Goal: Information Seeking & Learning: Learn about a topic

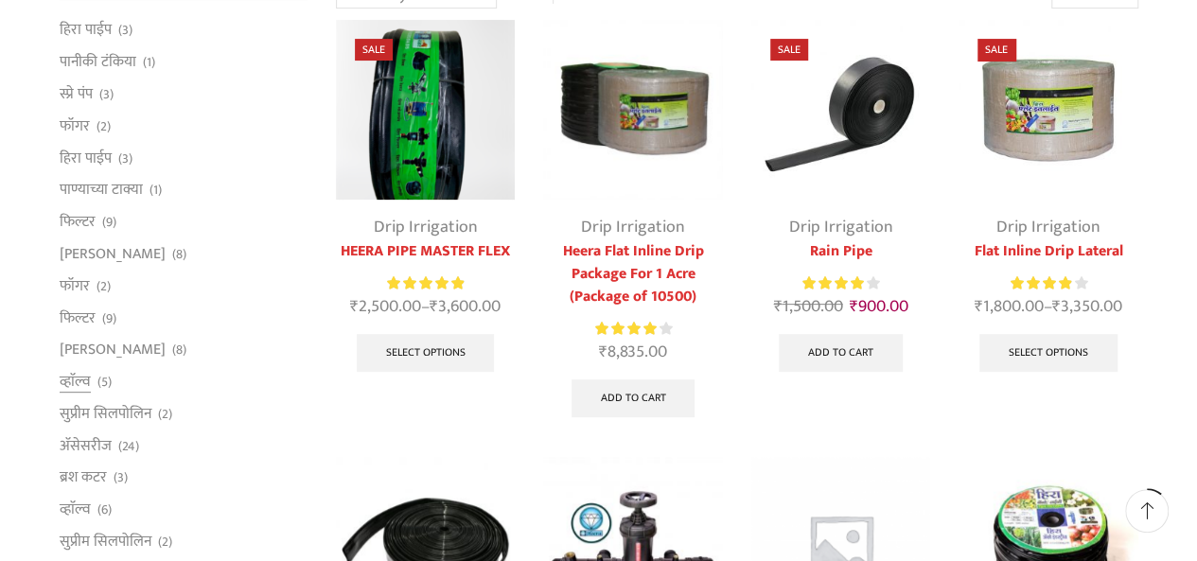
scroll to position [130, 0]
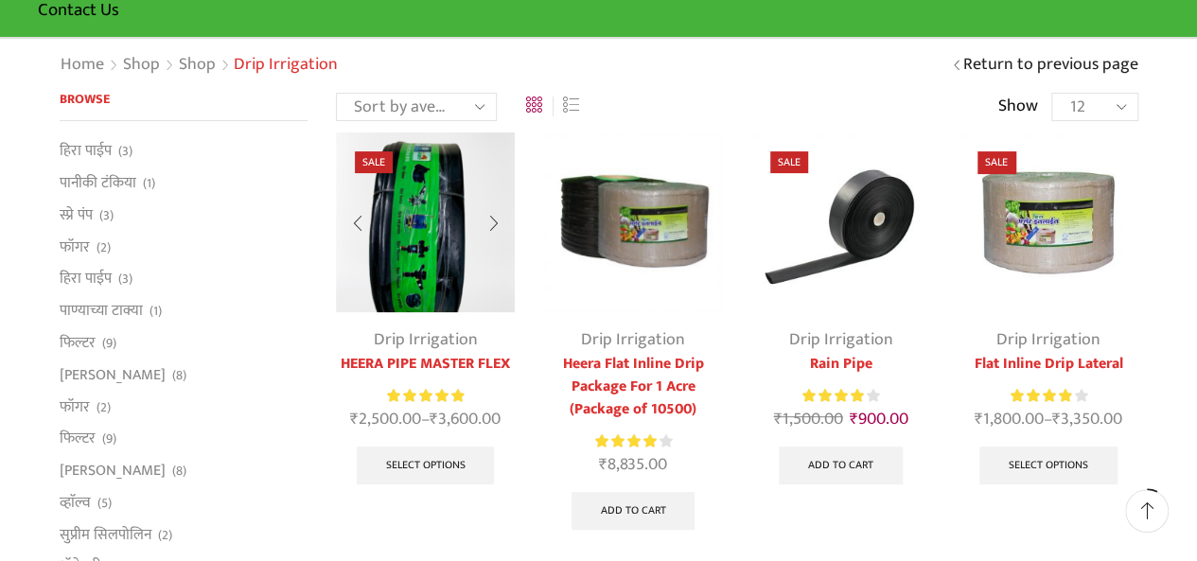
click at [498, 217] on div at bounding box center [493, 224] width 44 height 50
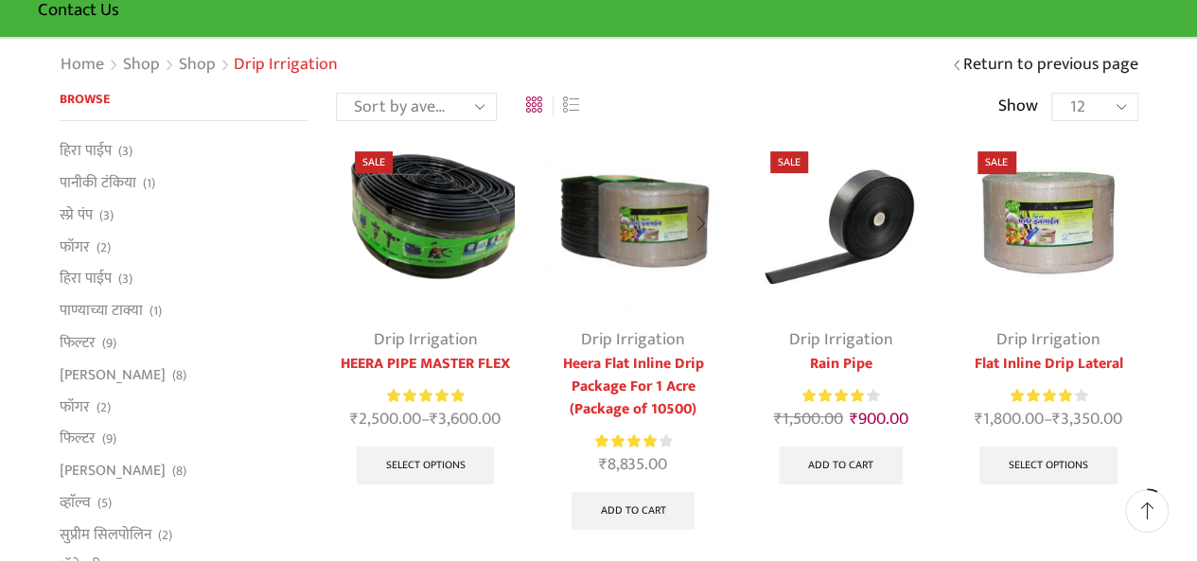
click at [704, 224] on div at bounding box center [702, 224] width 44 height 50
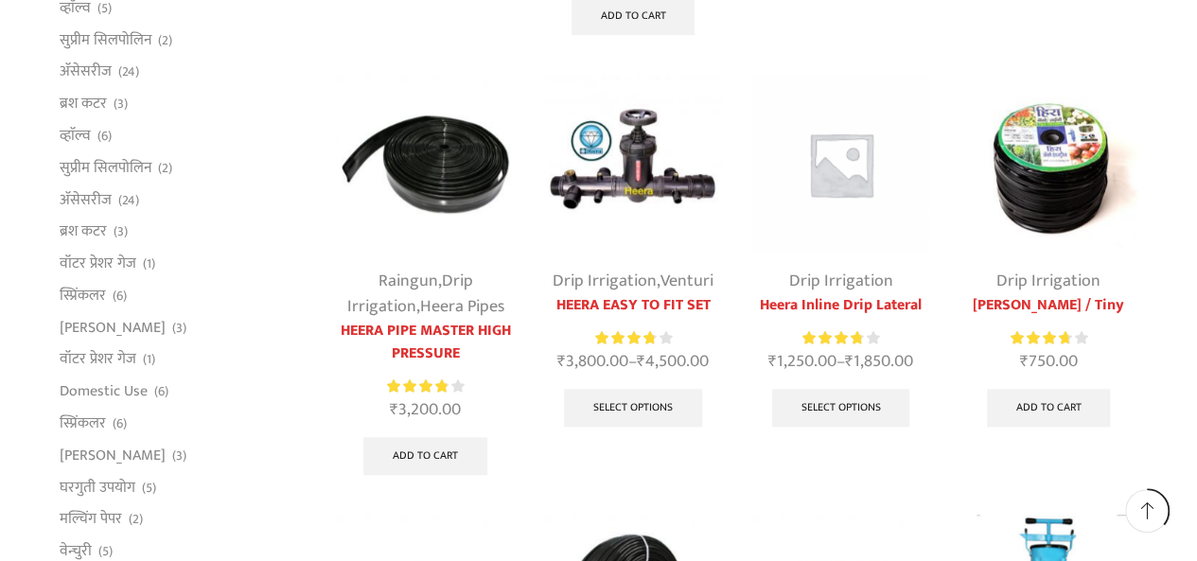
scroll to position [603, 0]
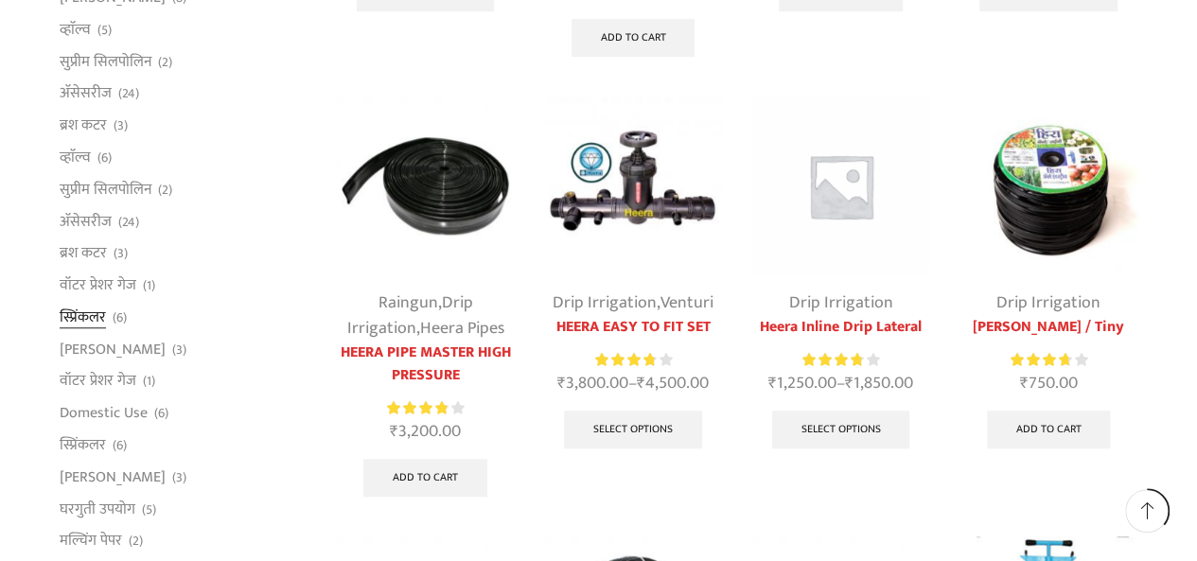
click at [76, 317] on link "स्प्रिंकलर" at bounding box center [83, 317] width 46 height 32
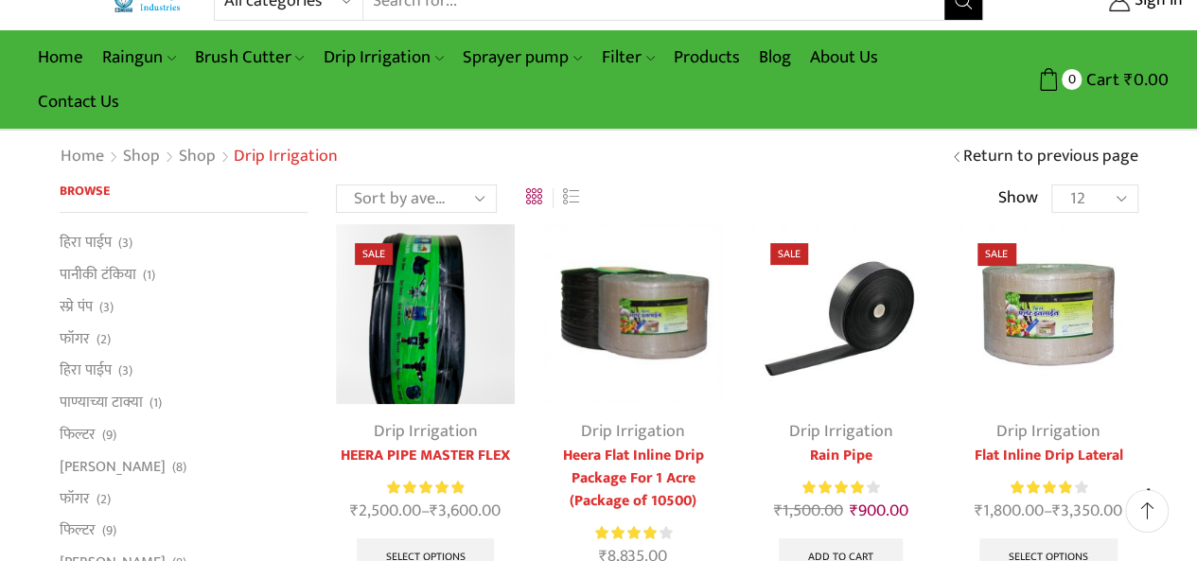
scroll to position [35, 0]
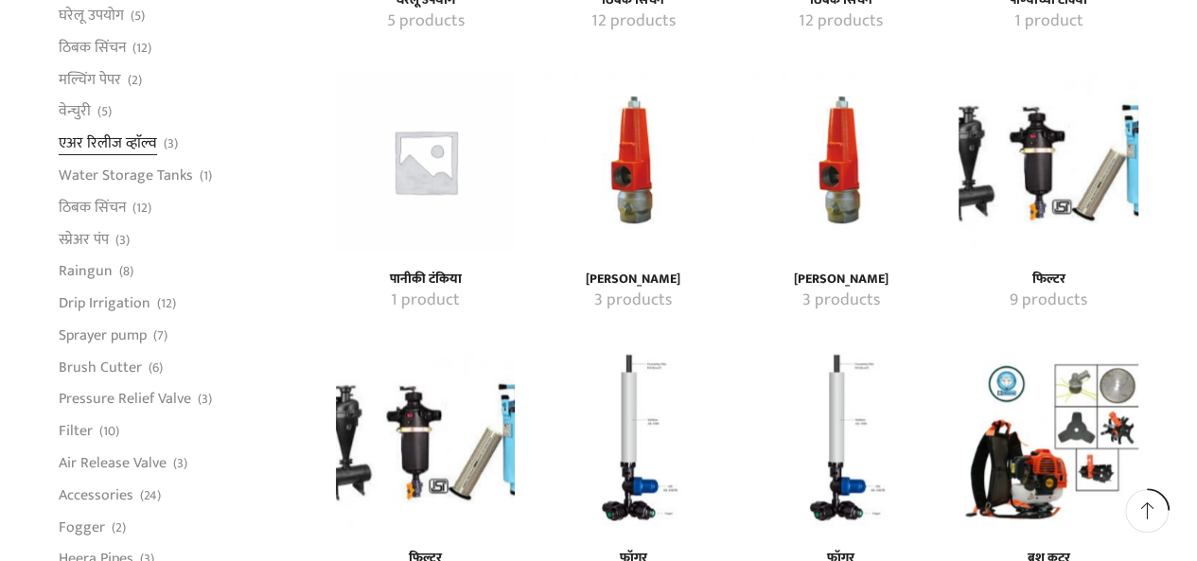
scroll to position [1230, 0]
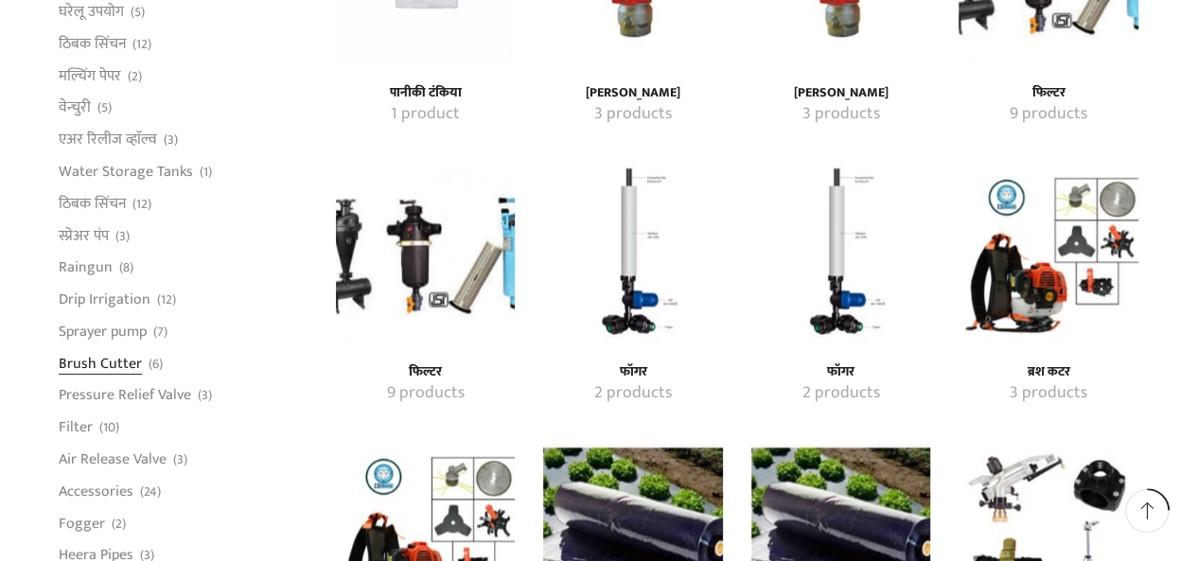
click at [67, 362] on link "Brush Cutter" at bounding box center [100, 363] width 83 height 32
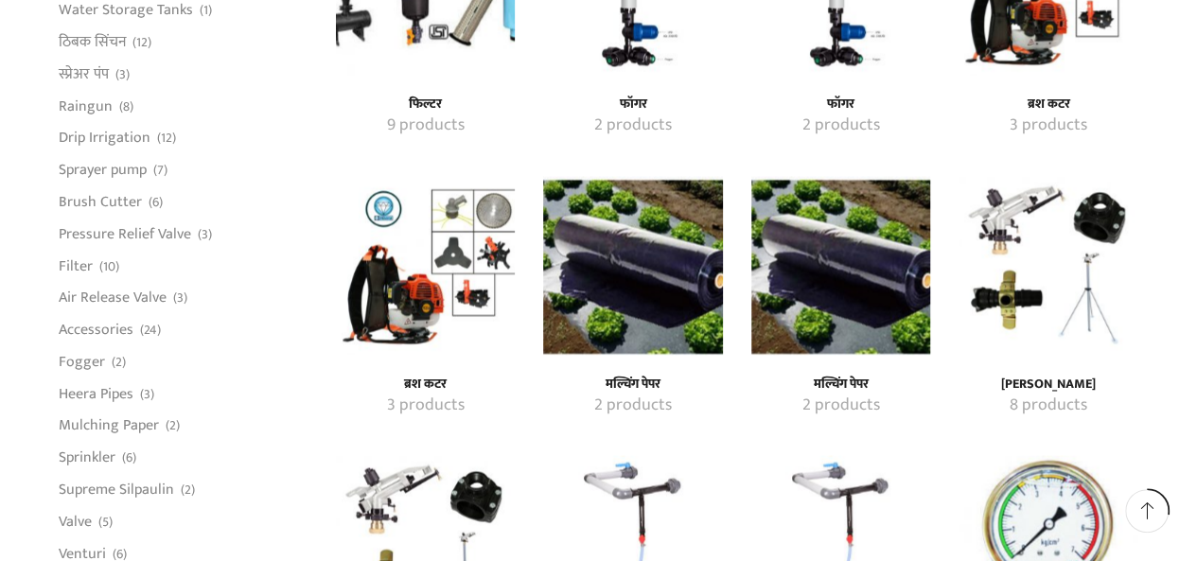
scroll to position [1609, 0]
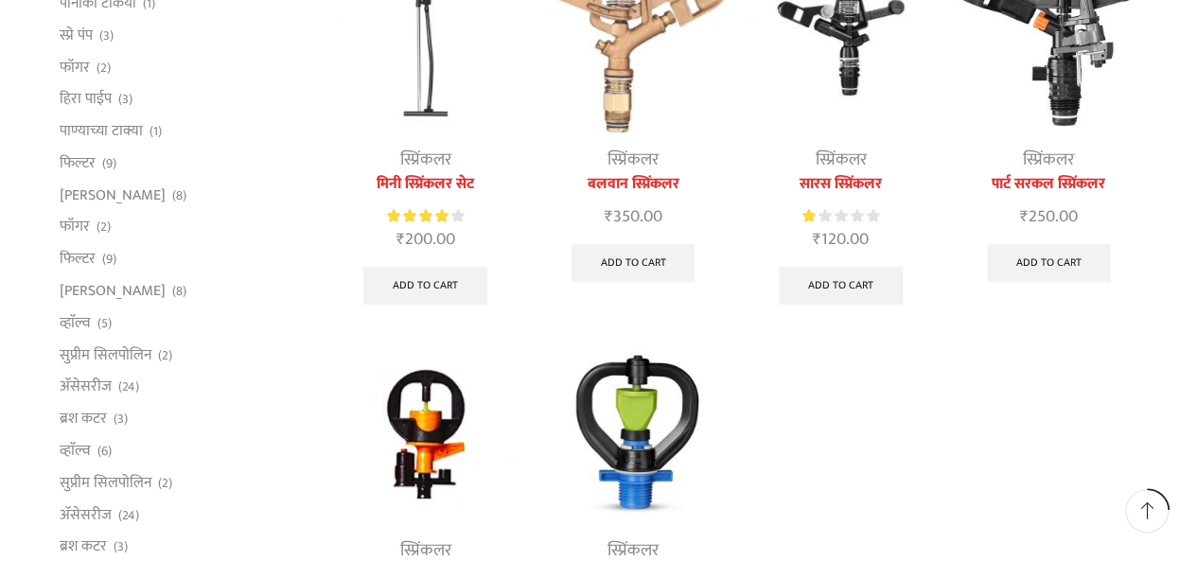
scroll to position [284, 0]
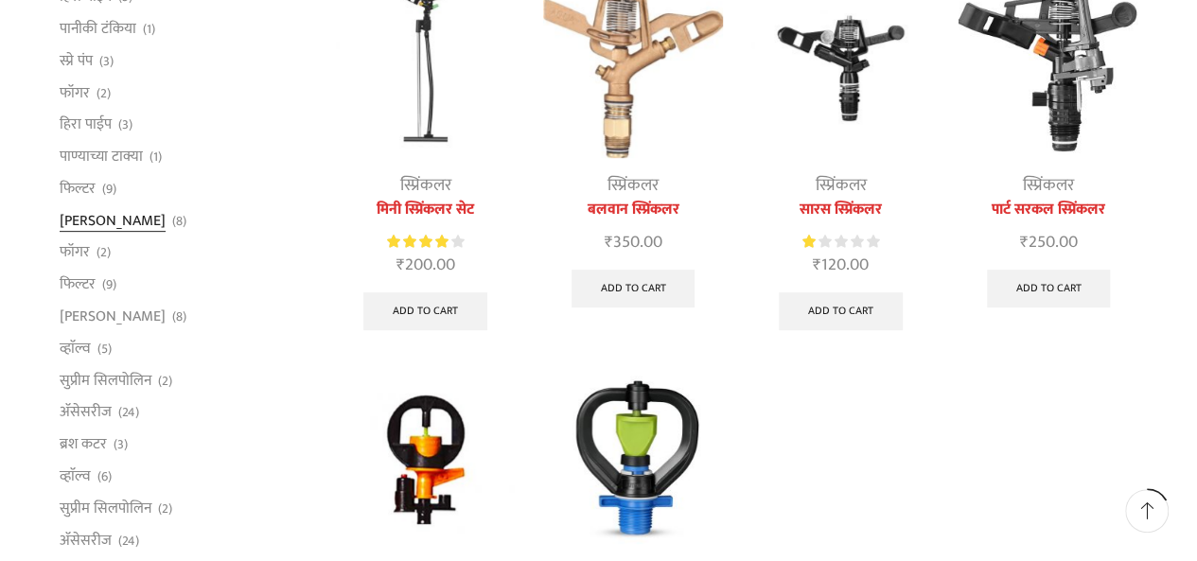
click at [76, 219] on link "[PERSON_NAME]" at bounding box center [113, 220] width 106 height 32
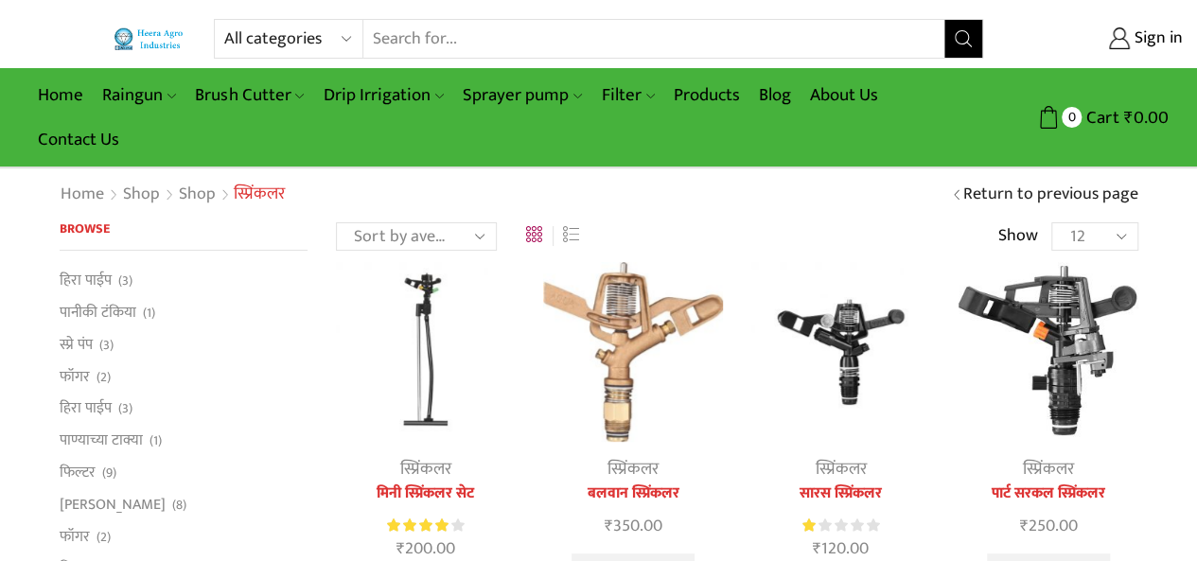
scroll to position [37, 0]
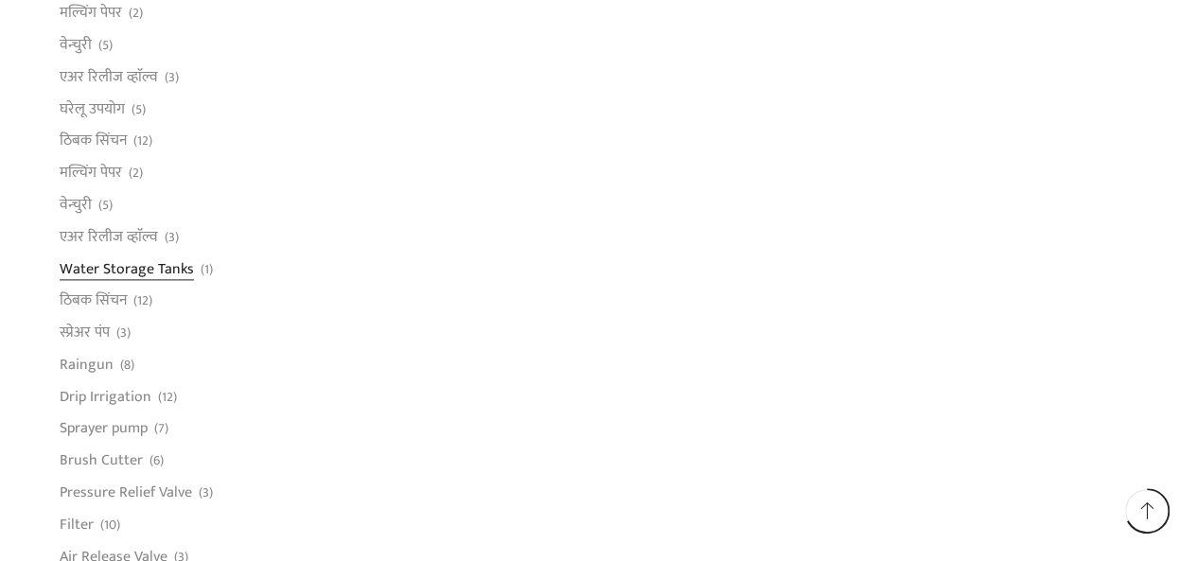
scroll to position [1136, 0]
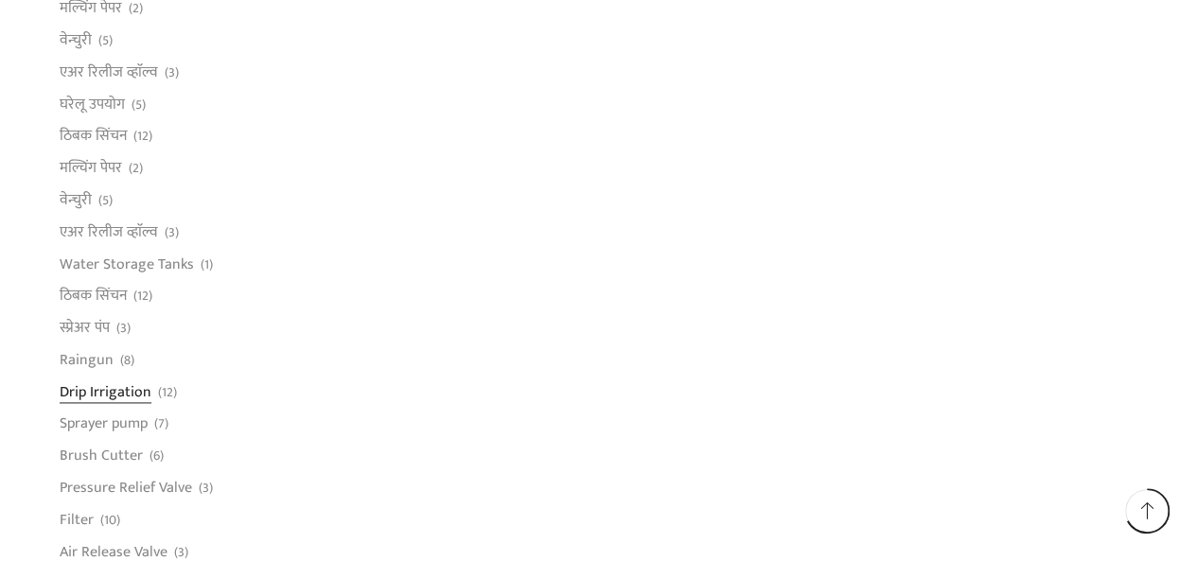
click at [104, 388] on link "Drip Irrigation" at bounding box center [106, 392] width 92 height 32
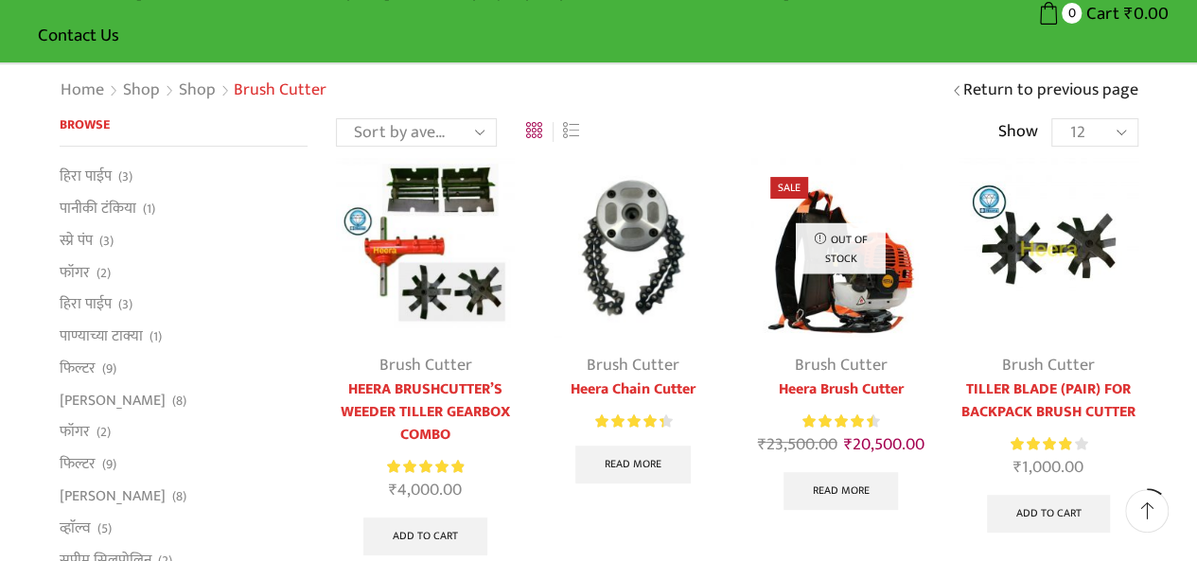
scroll to position [189, 0]
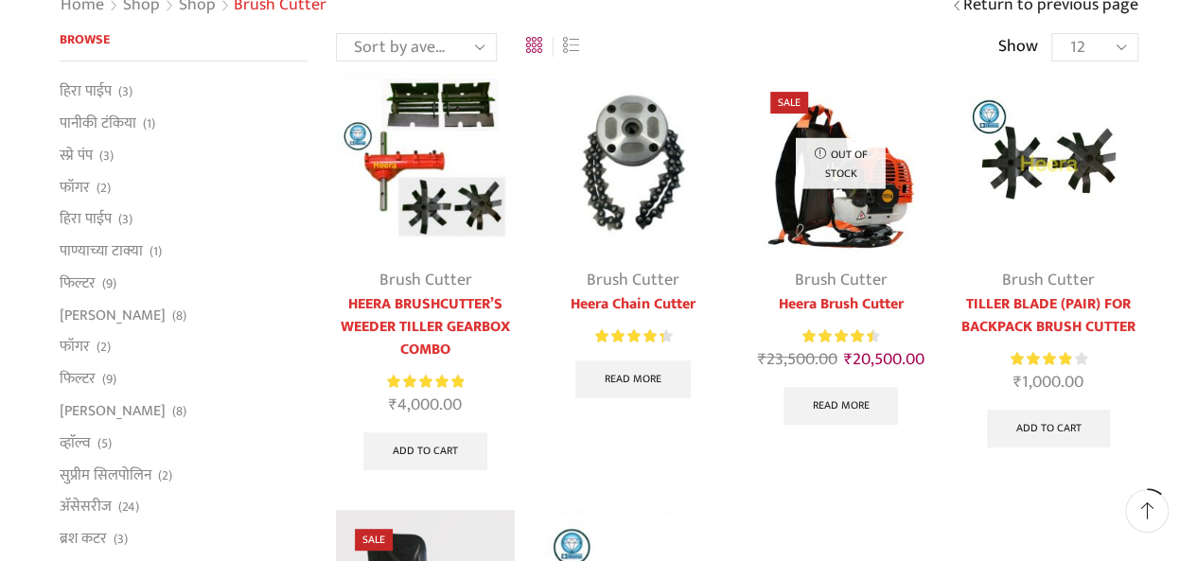
click at [772, 480] on div "Brush Cutter HEERA BRUSHCUTTER’S WEEDER TILLER GEARBOX COMBO Rated 5.00 out of …" at bounding box center [737, 487] width 831 height 828
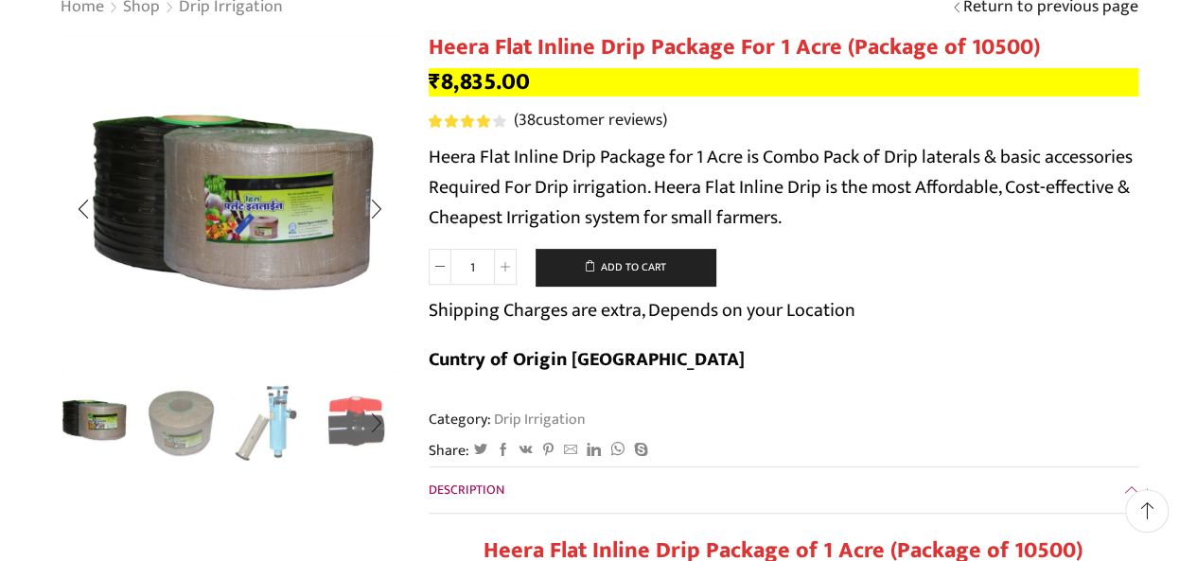
scroll to position [189, 0]
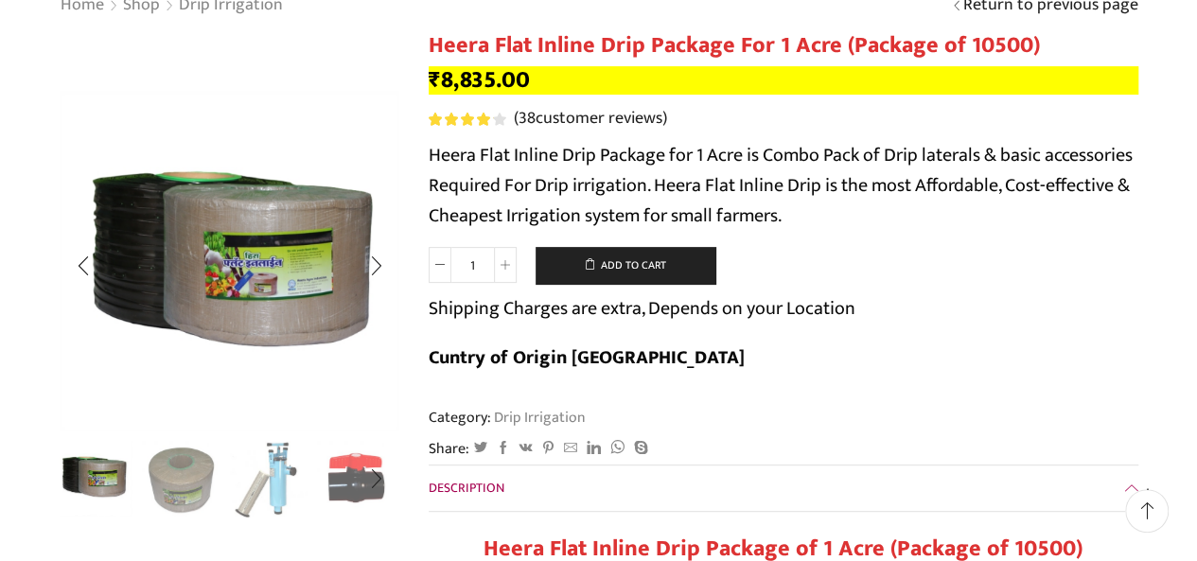
click at [293, 270] on img "1 / 10" at bounding box center [230, 261] width 341 height 341
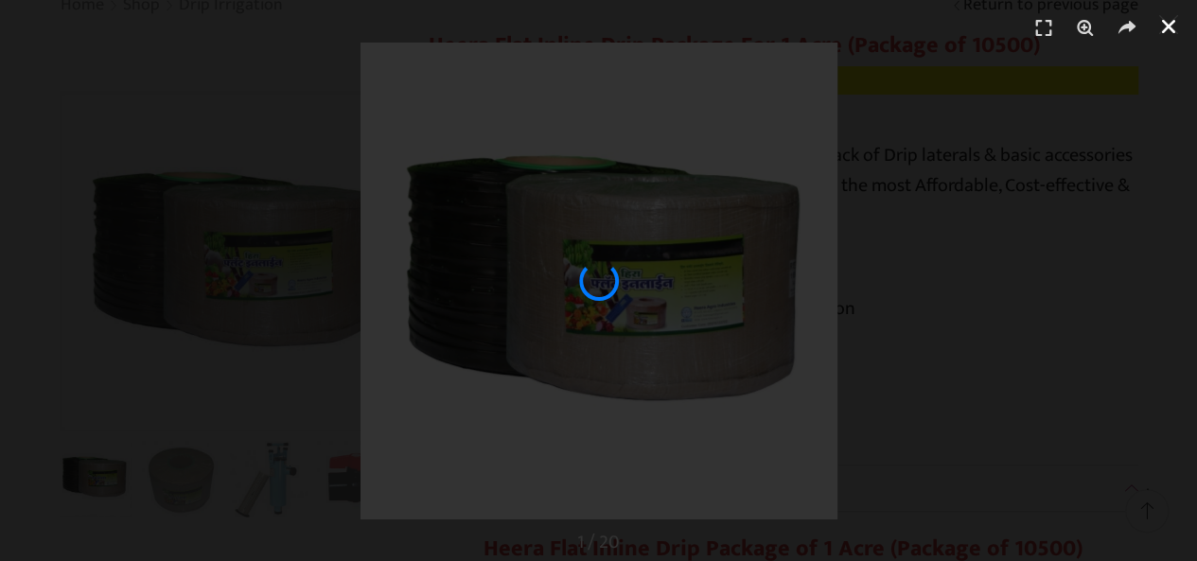
click at [1163, 34] on icon "Close (Esc)" at bounding box center [1168, 26] width 19 height 19
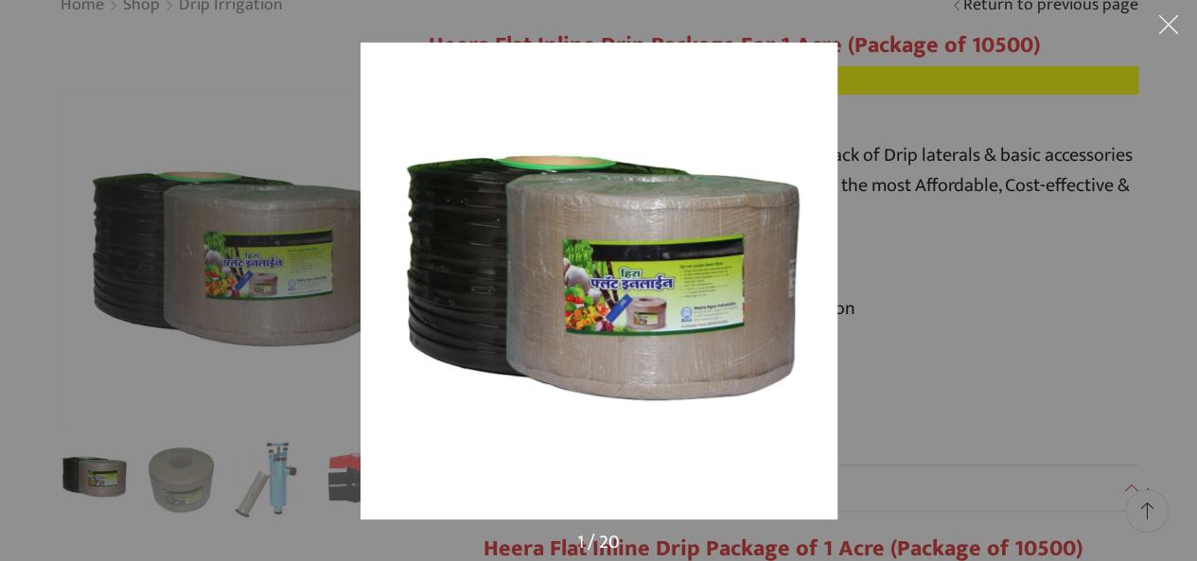
click at [1156, 20] on button at bounding box center [1168, 28] width 57 height 57
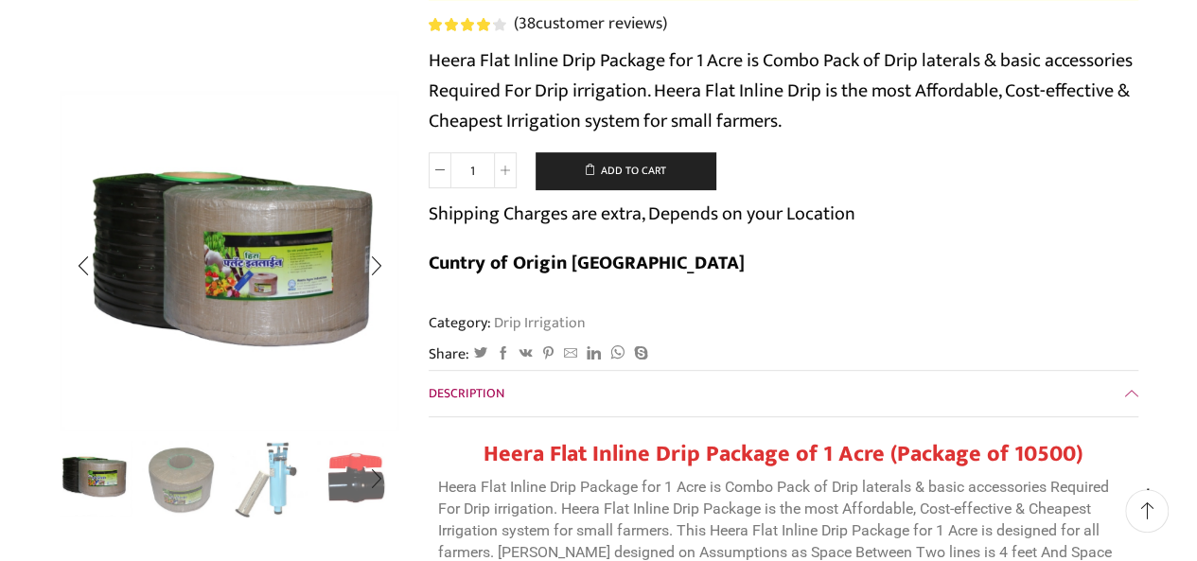
scroll to position [379, 0]
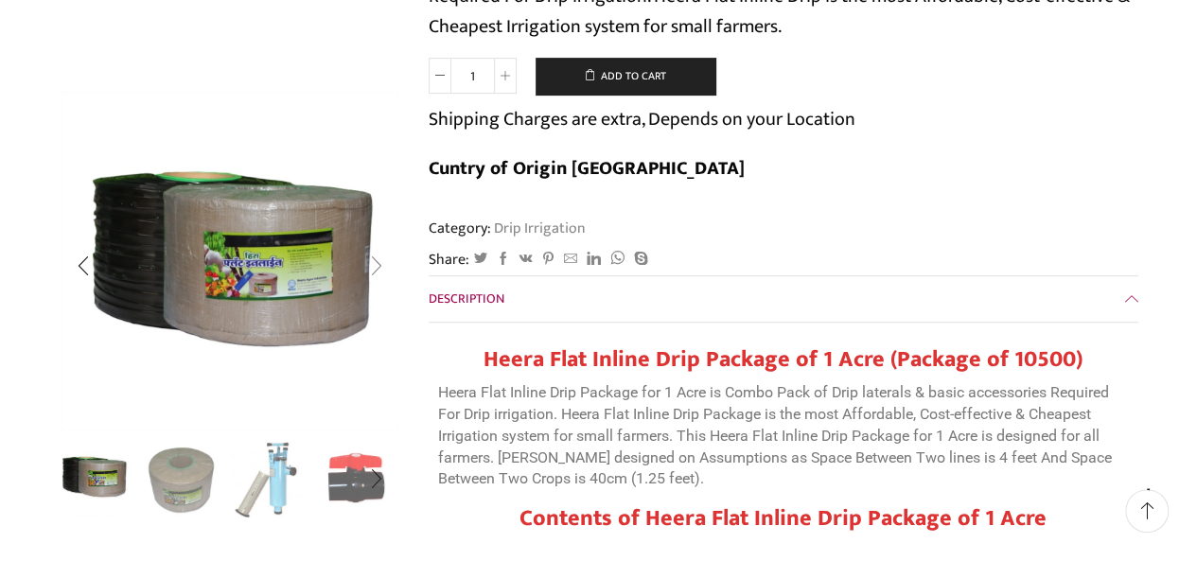
click at [380, 264] on div "Next slide" at bounding box center [375, 265] width 47 height 47
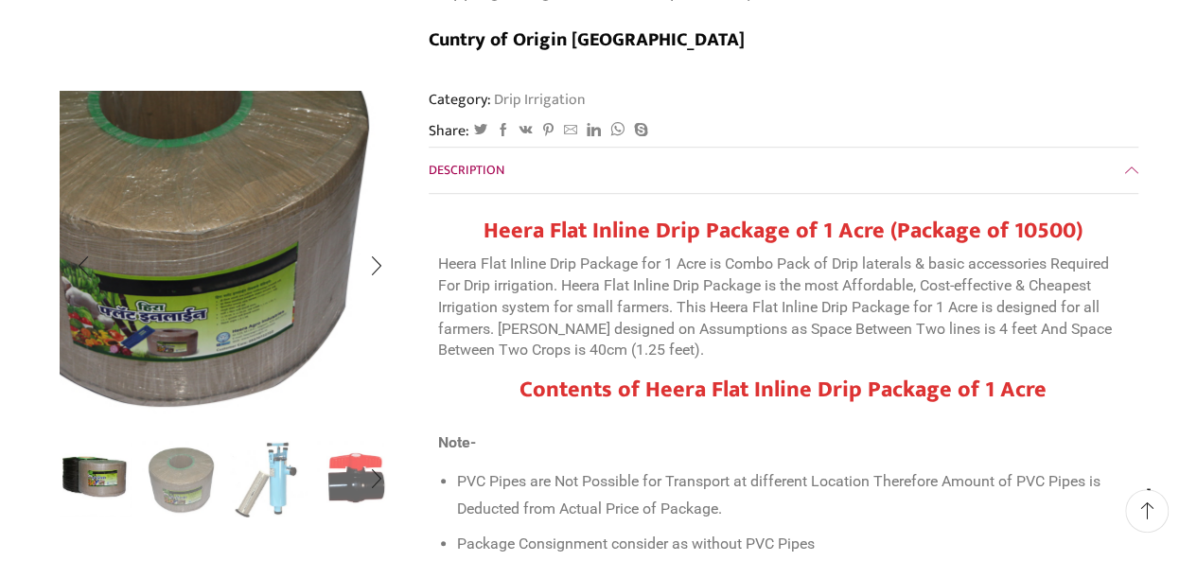
scroll to position [568, 0]
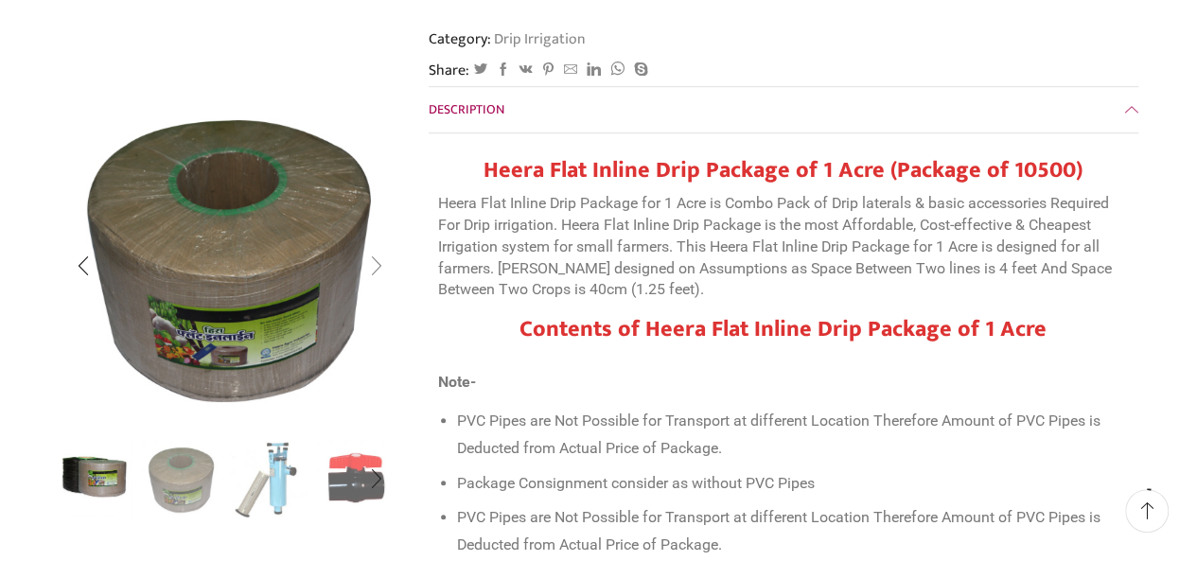
click at [377, 269] on div "Next slide" at bounding box center [375, 265] width 47 height 47
click at [377, 253] on div "Next slide" at bounding box center [375, 265] width 47 height 47
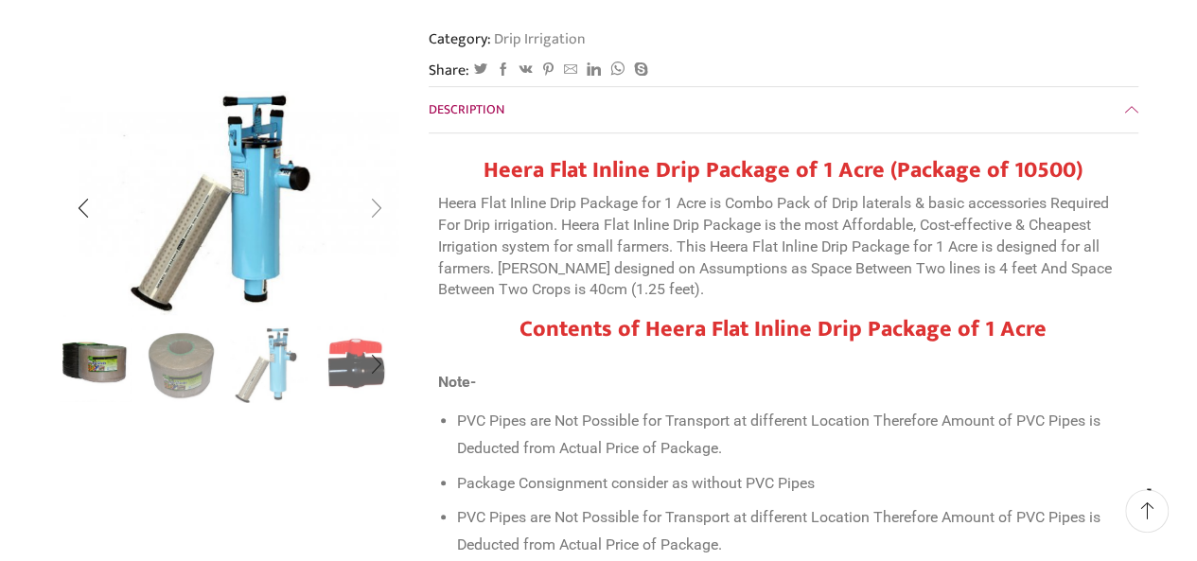
click at [375, 197] on div "Next slide" at bounding box center [375, 208] width 47 height 47
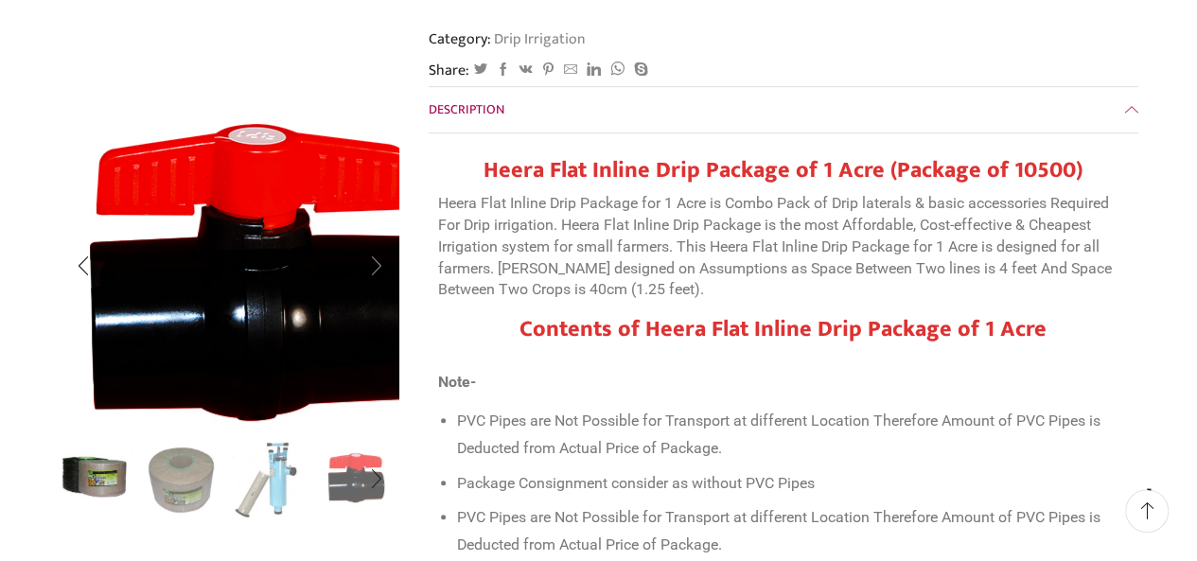
click at [375, 197] on img "4 / 10" at bounding box center [258, 286] width 473 height 473
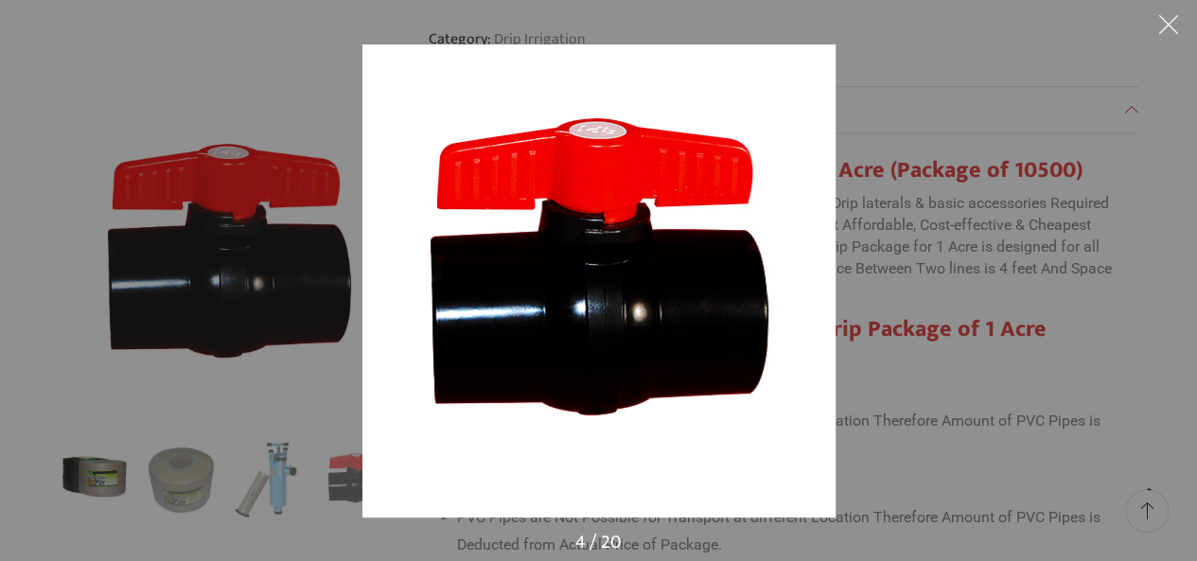
click at [1177, 18] on button at bounding box center [1168, 28] width 57 height 57
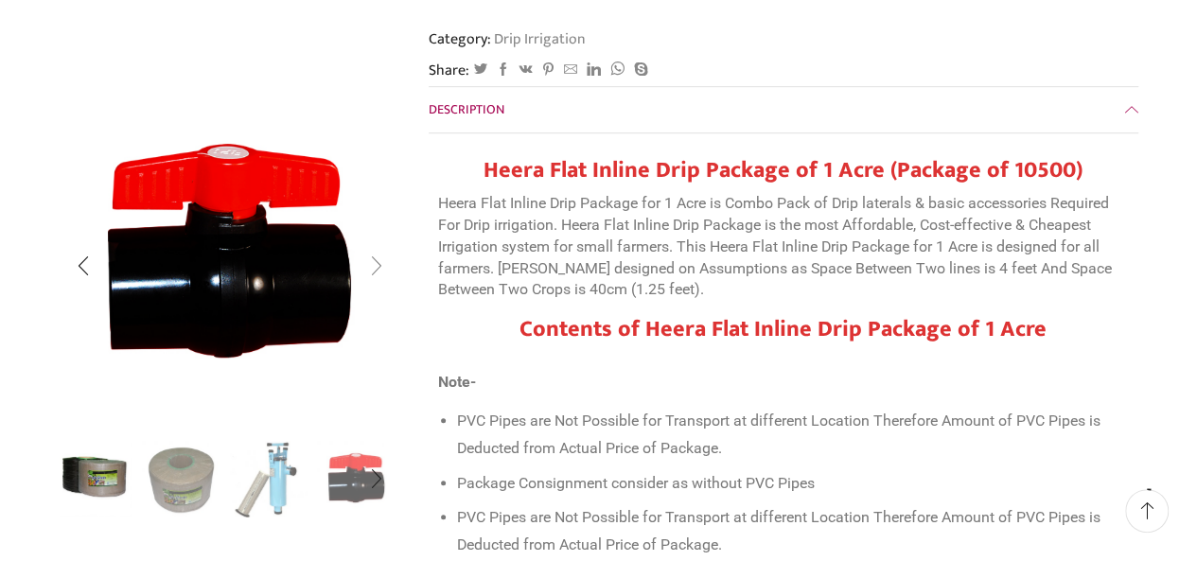
click at [377, 258] on div "Next slide" at bounding box center [375, 265] width 47 height 47
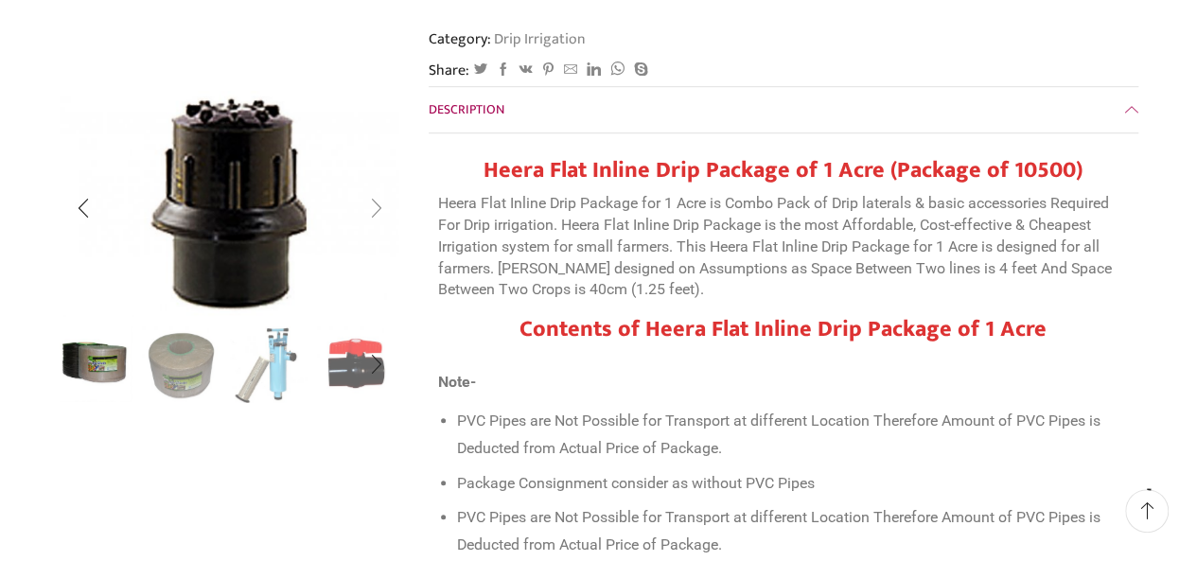
click at [376, 212] on div "Next slide" at bounding box center [375, 208] width 47 height 47
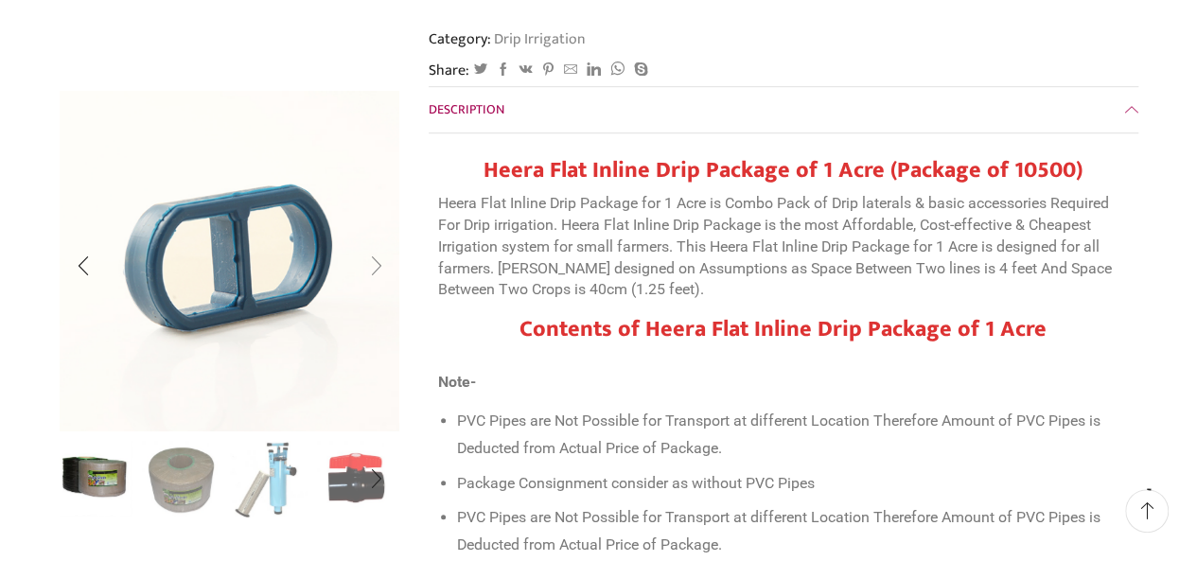
click at [375, 262] on div "Next slide" at bounding box center [375, 265] width 47 height 47
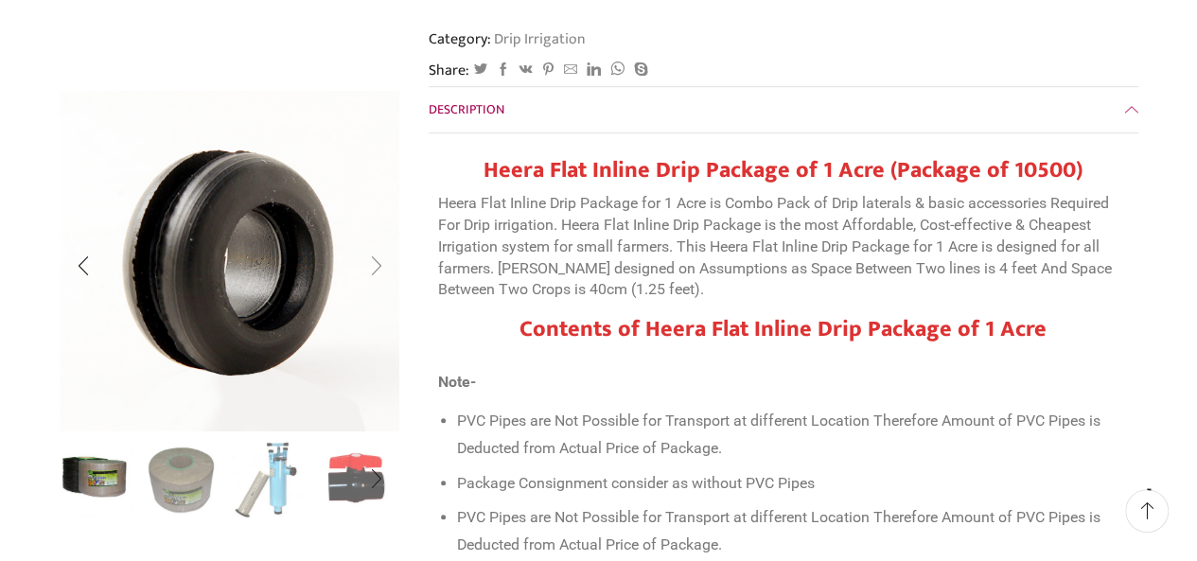
click at [376, 262] on div "Next slide" at bounding box center [375, 265] width 47 height 47
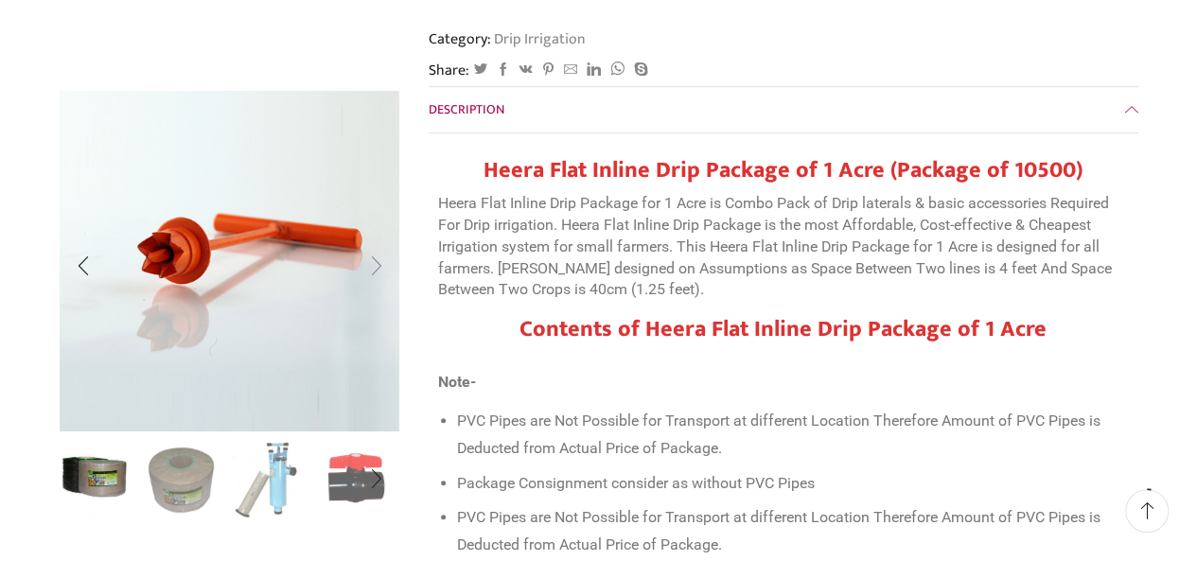
click at [376, 262] on div "Next slide" at bounding box center [375, 265] width 47 height 47
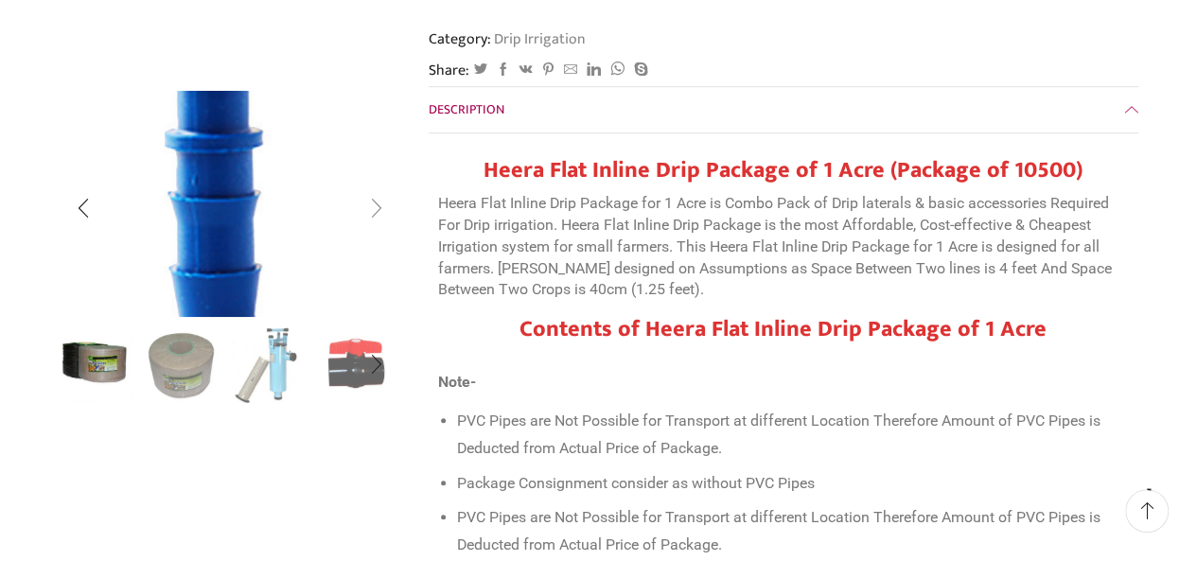
click at [376, 262] on img "9 / 10" at bounding box center [212, 177] width 505 height 336
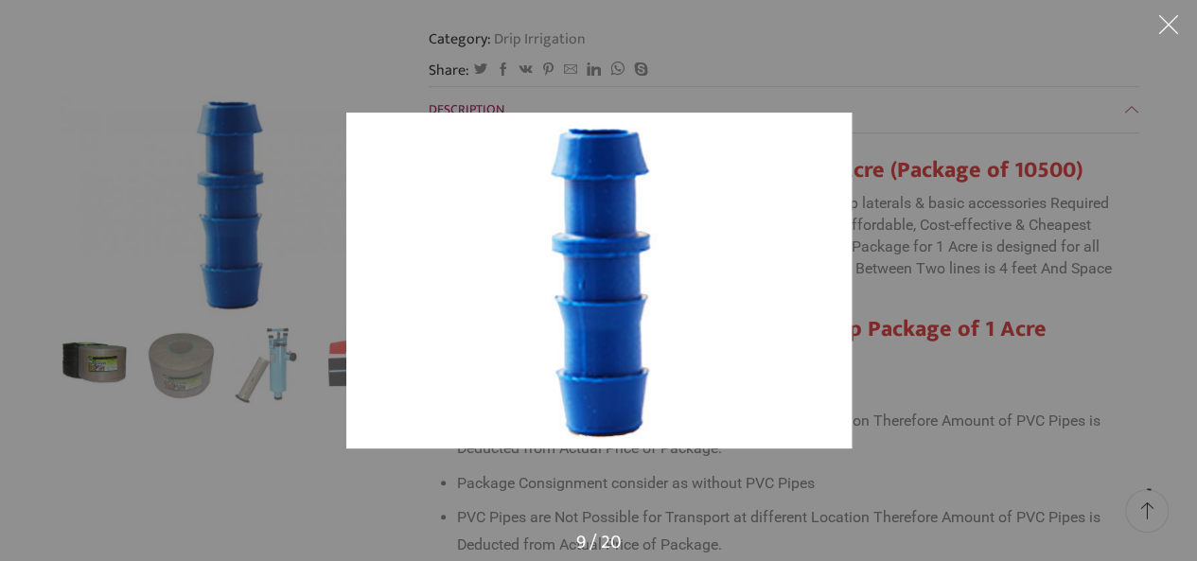
click at [1166, 32] on button at bounding box center [1168, 28] width 57 height 57
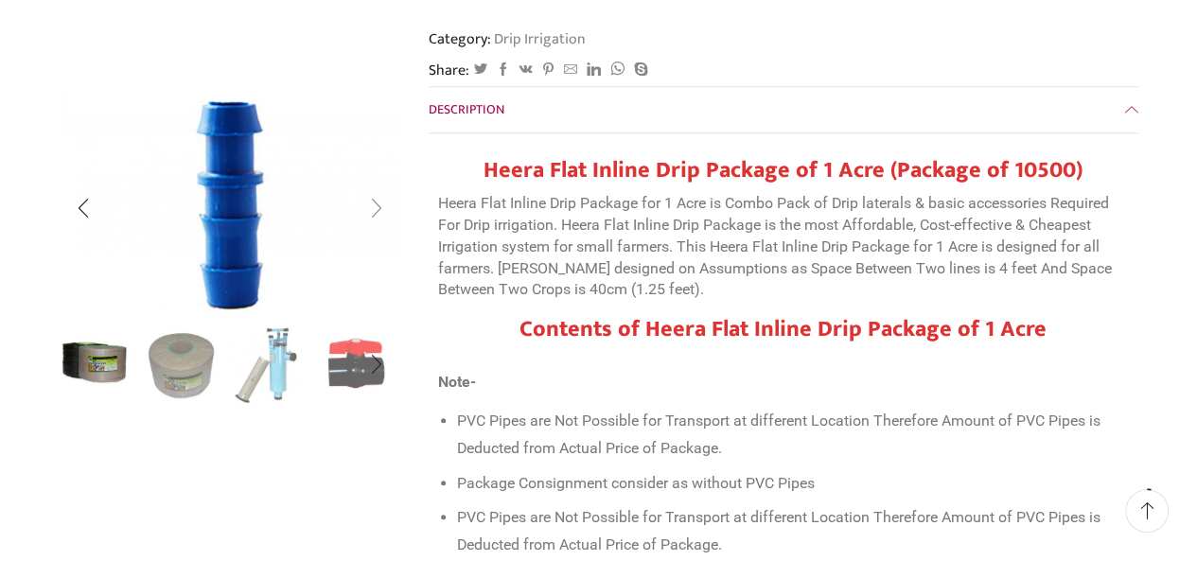
click at [375, 198] on div "Next slide" at bounding box center [375, 208] width 47 height 47
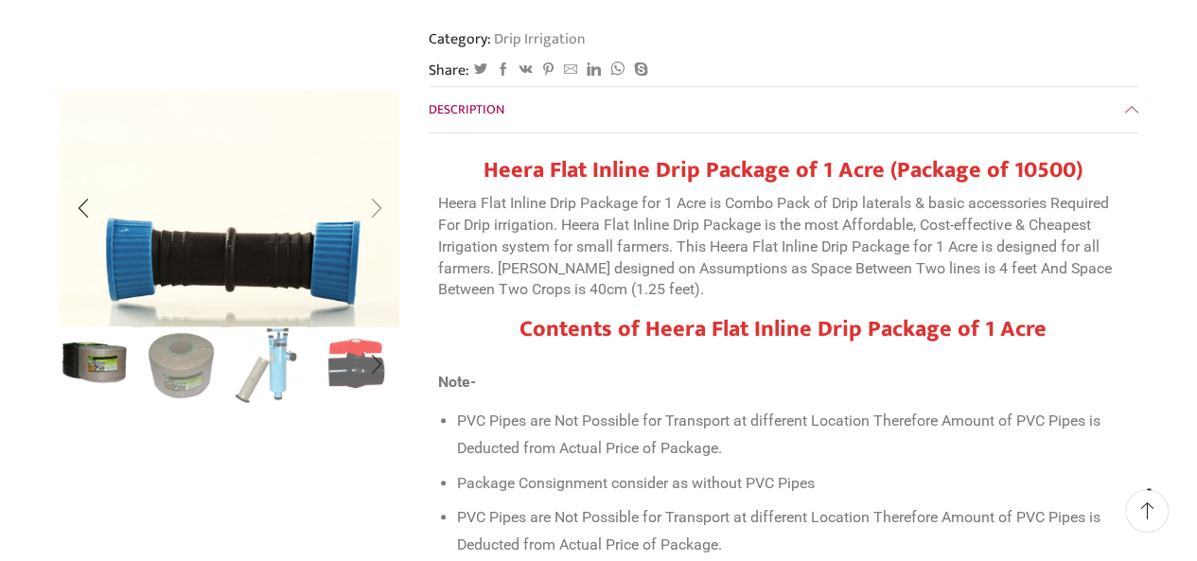
click at [377, 202] on div "Next slide" at bounding box center [375, 208] width 47 height 47
click at [378, 202] on div "Next slide" at bounding box center [375, 208] width 47 height 47
click at [389, 203] on div "Next slide" at bounding box center [375, 208] width 47 height 47
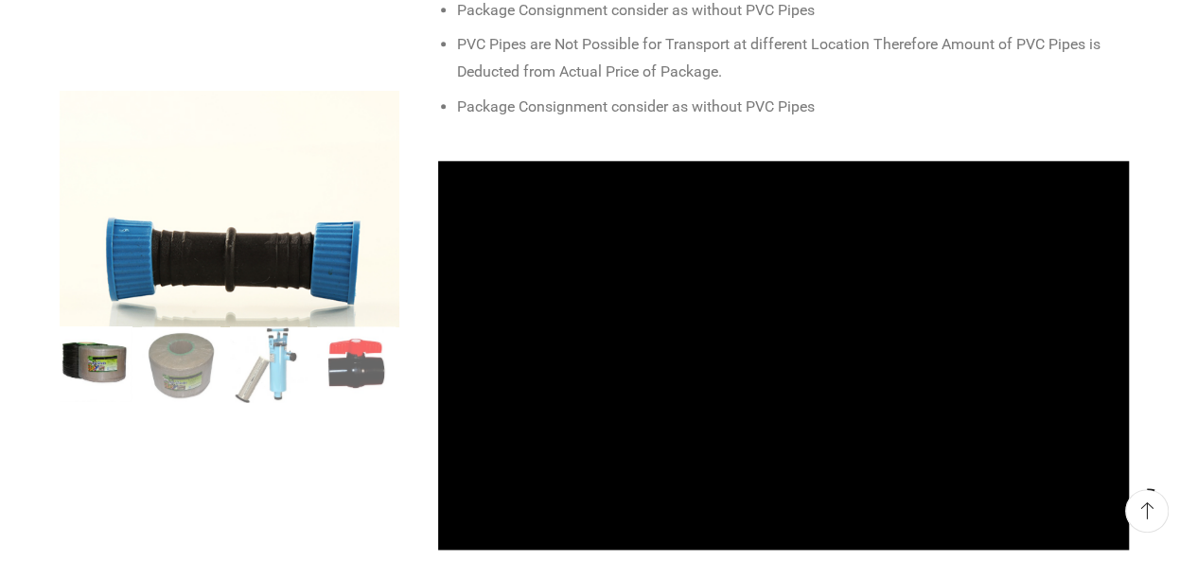
scroll to position [1136, 0]
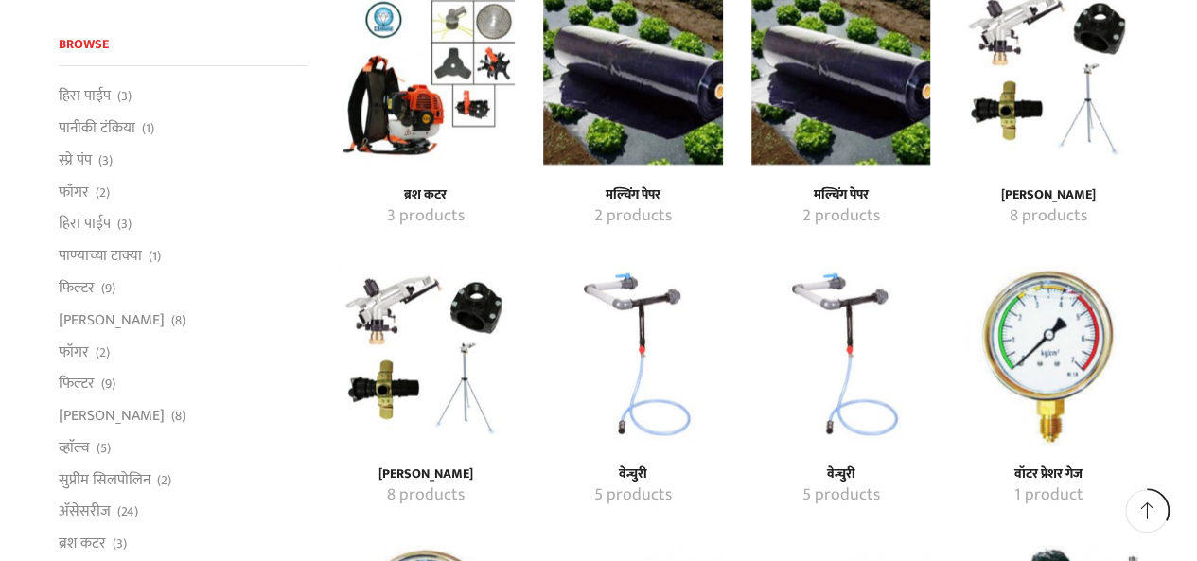
scroll to position [1611, 0]
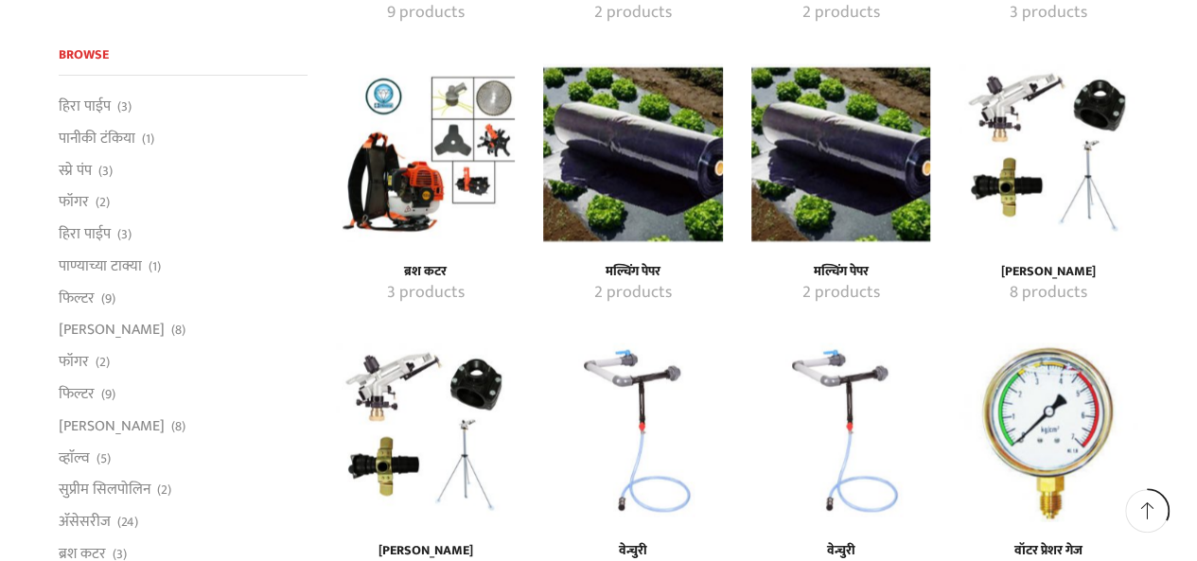
drag, startPoint x: 387, startPoint y: 414, endPoint x: 367, endPoint y: 338, distance: 78.3
click at [367, 343] on img "Visit product category रेन गन" at bounding box center [425, 432] width 179 height 179
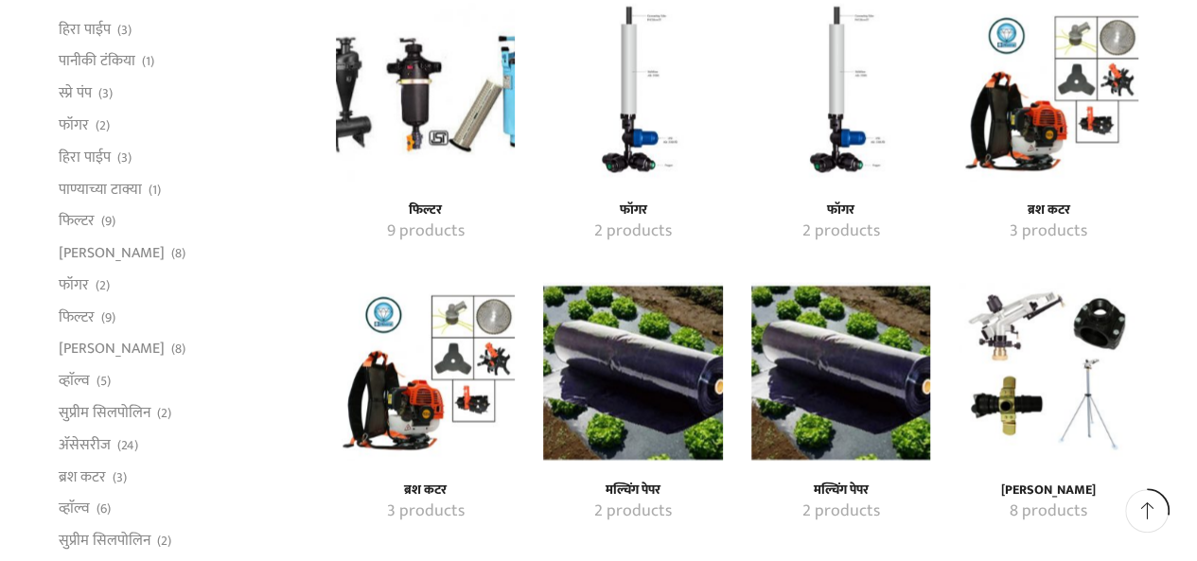
scroll to position [1421, 0]
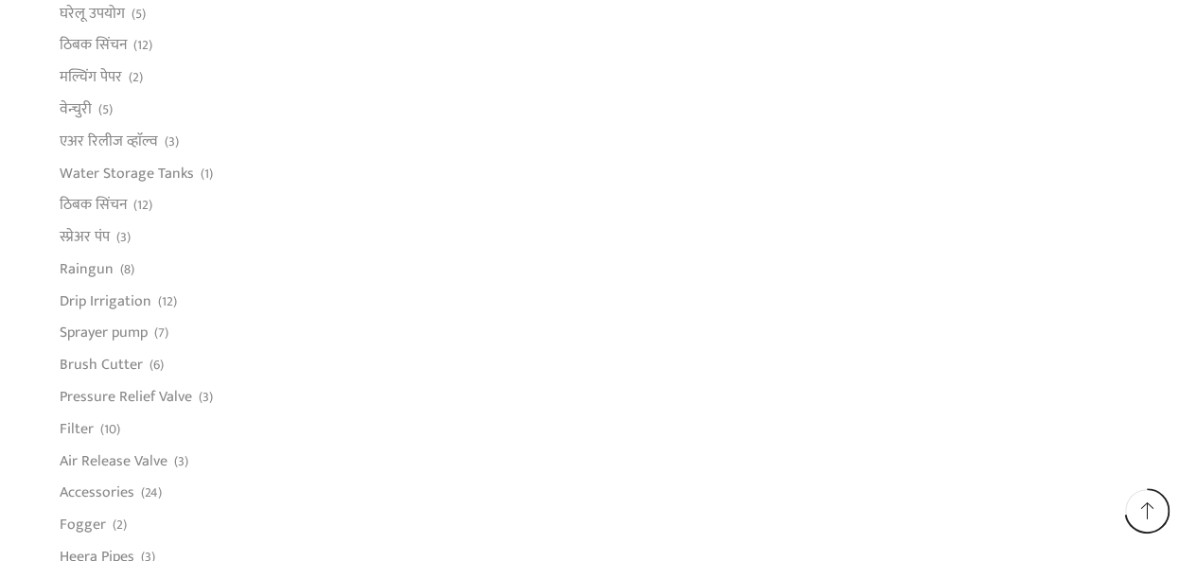
scroll to position [1230, 0]
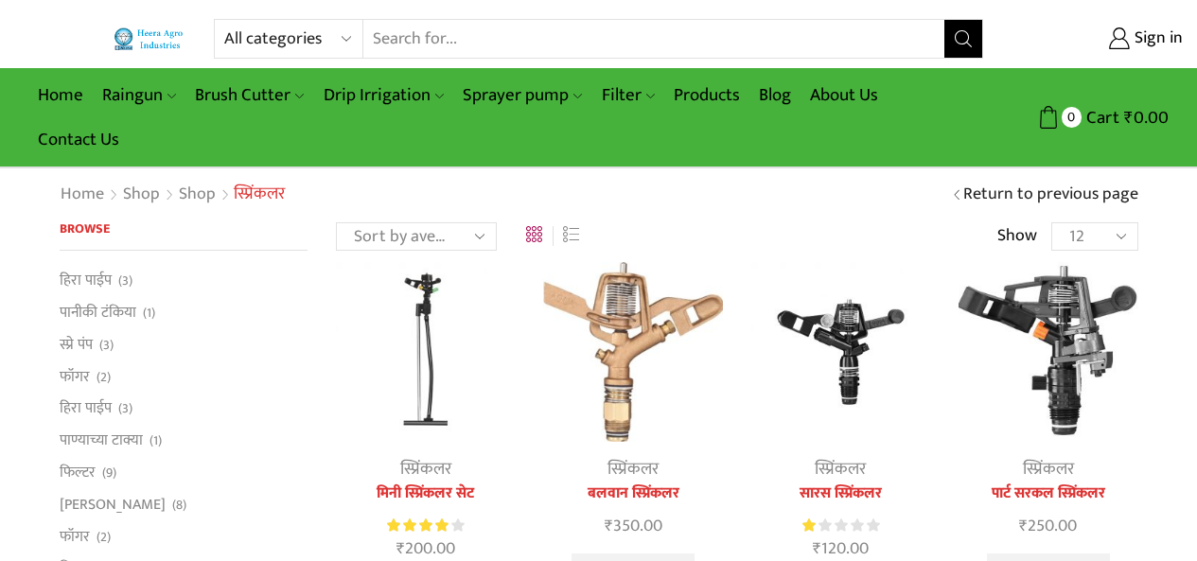
scroll to position [64, 0]
